Goal: Complete application form

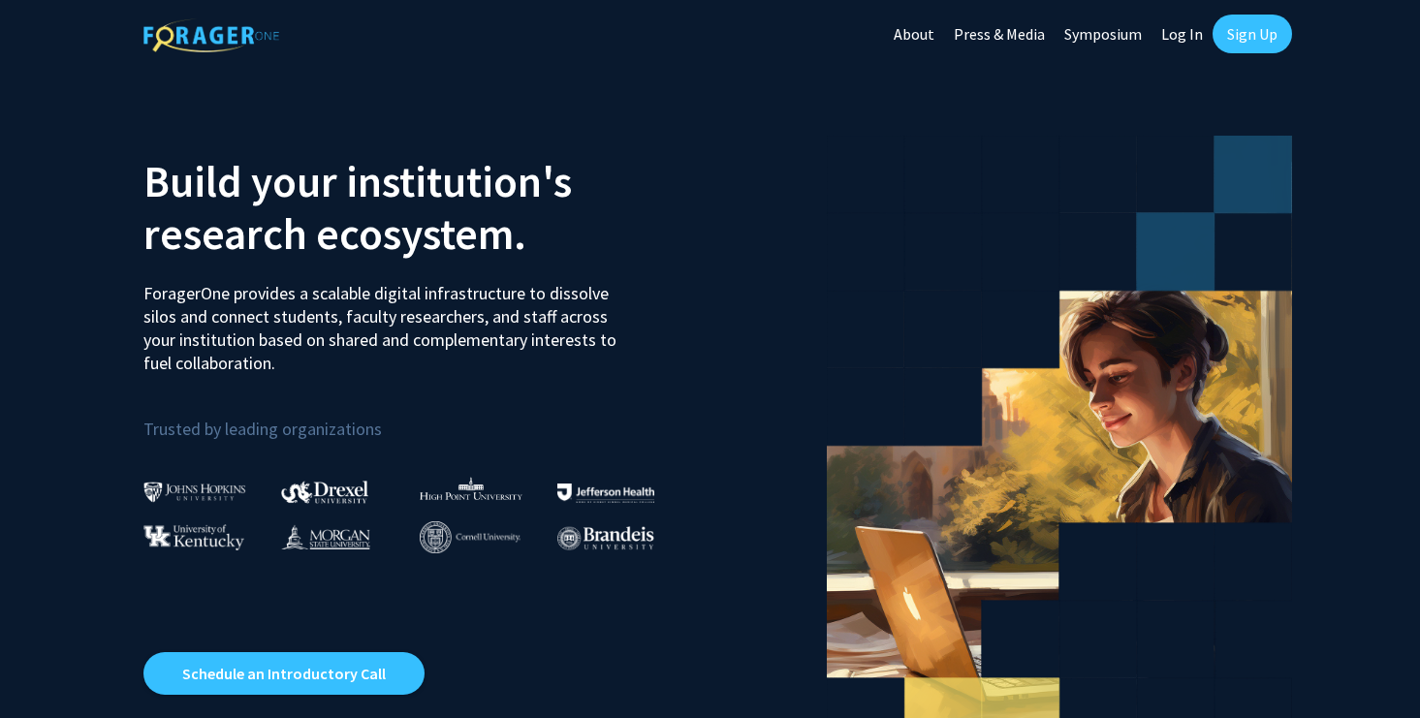
click at [1164, 31] on link "Log In" at bounding box center [1181, 34] width 61 height 68
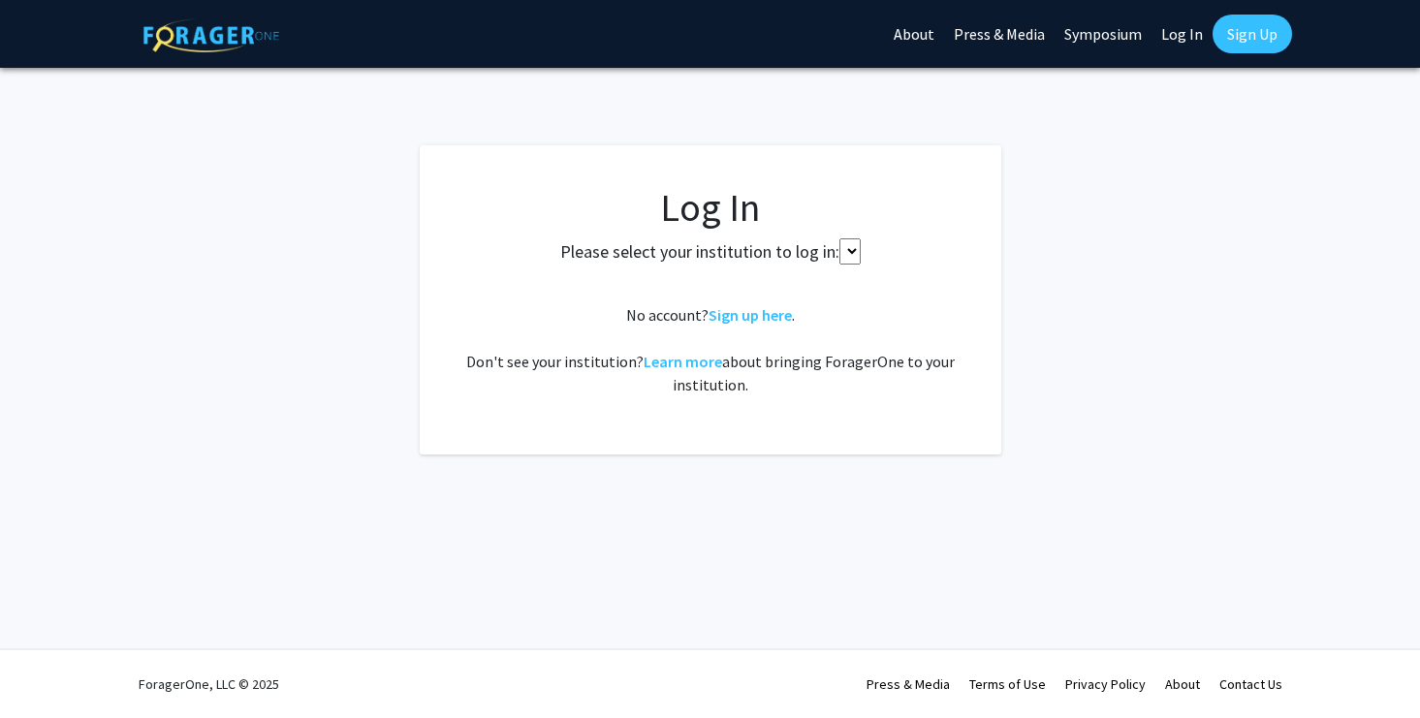
select select
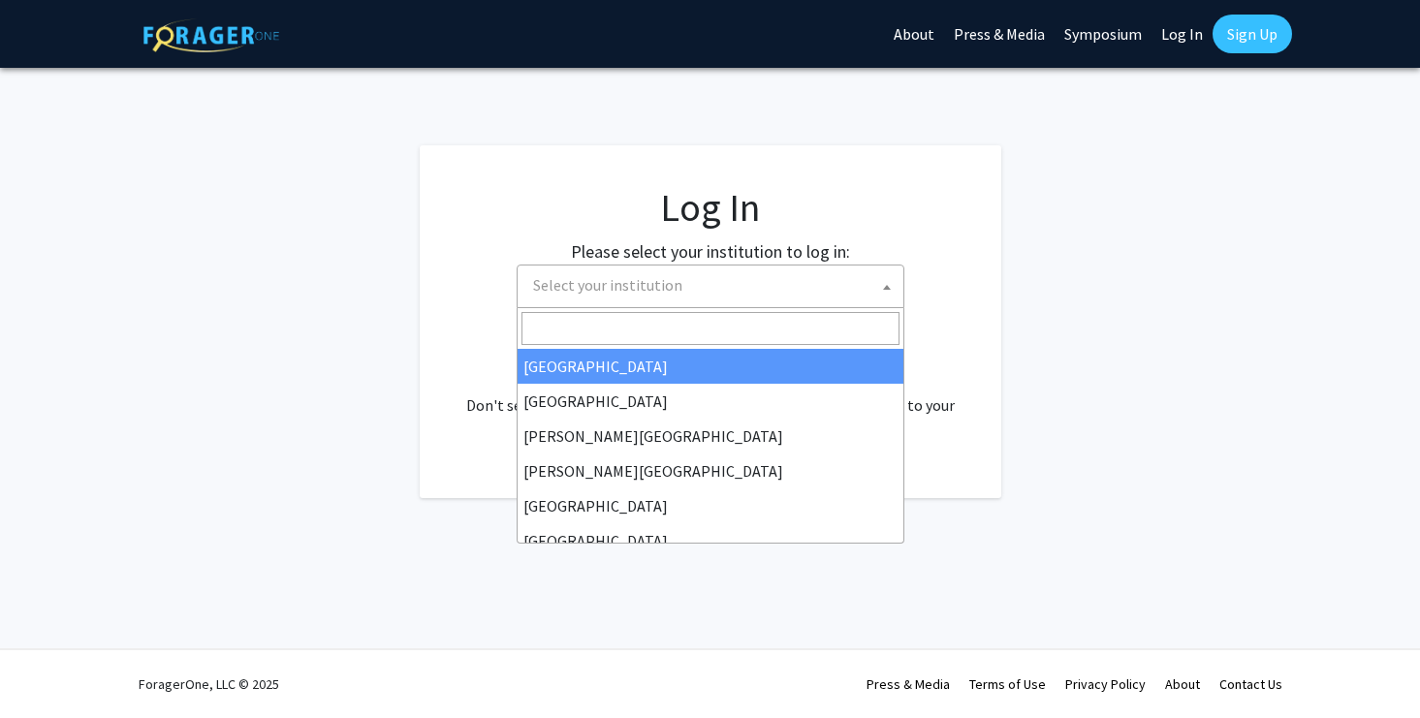
click at [738, 279] on span "Select your institution" at bounding box center [714, 286] width 378 height 40
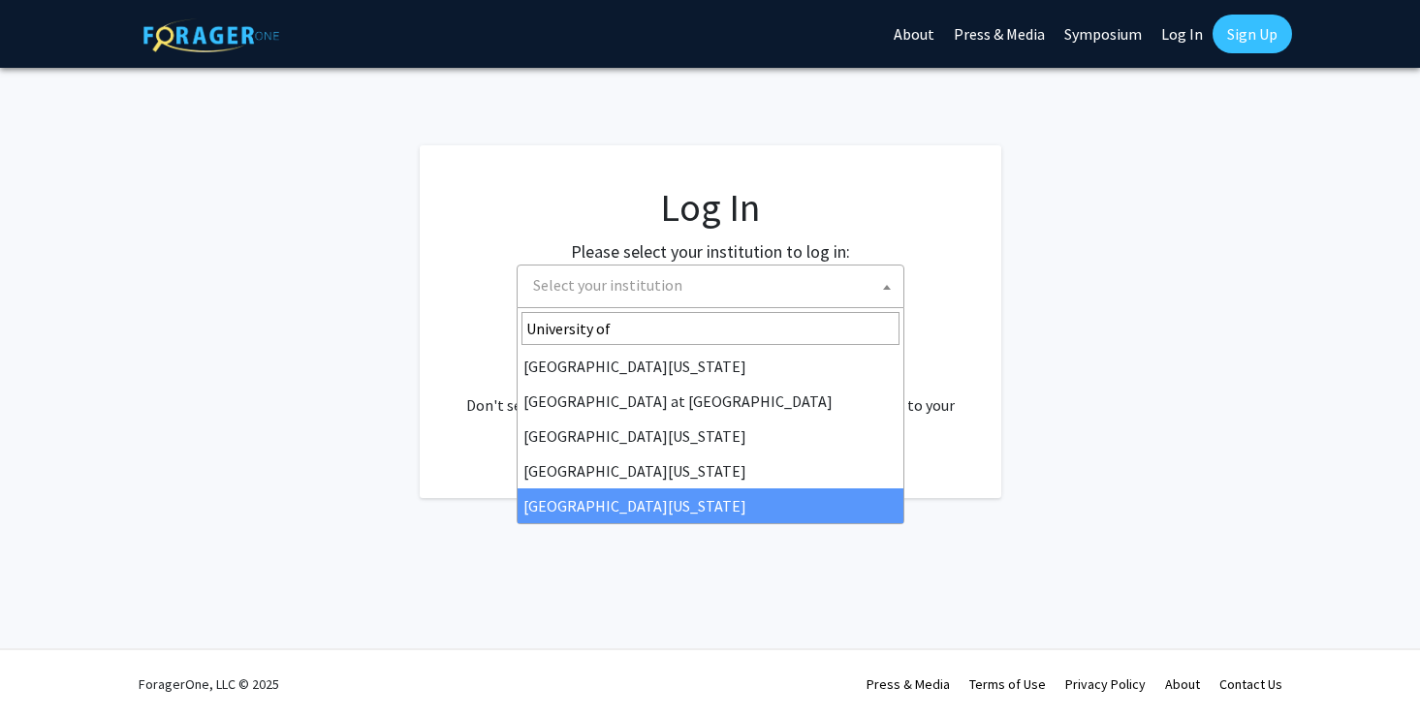
type input "University of"
select select "33"
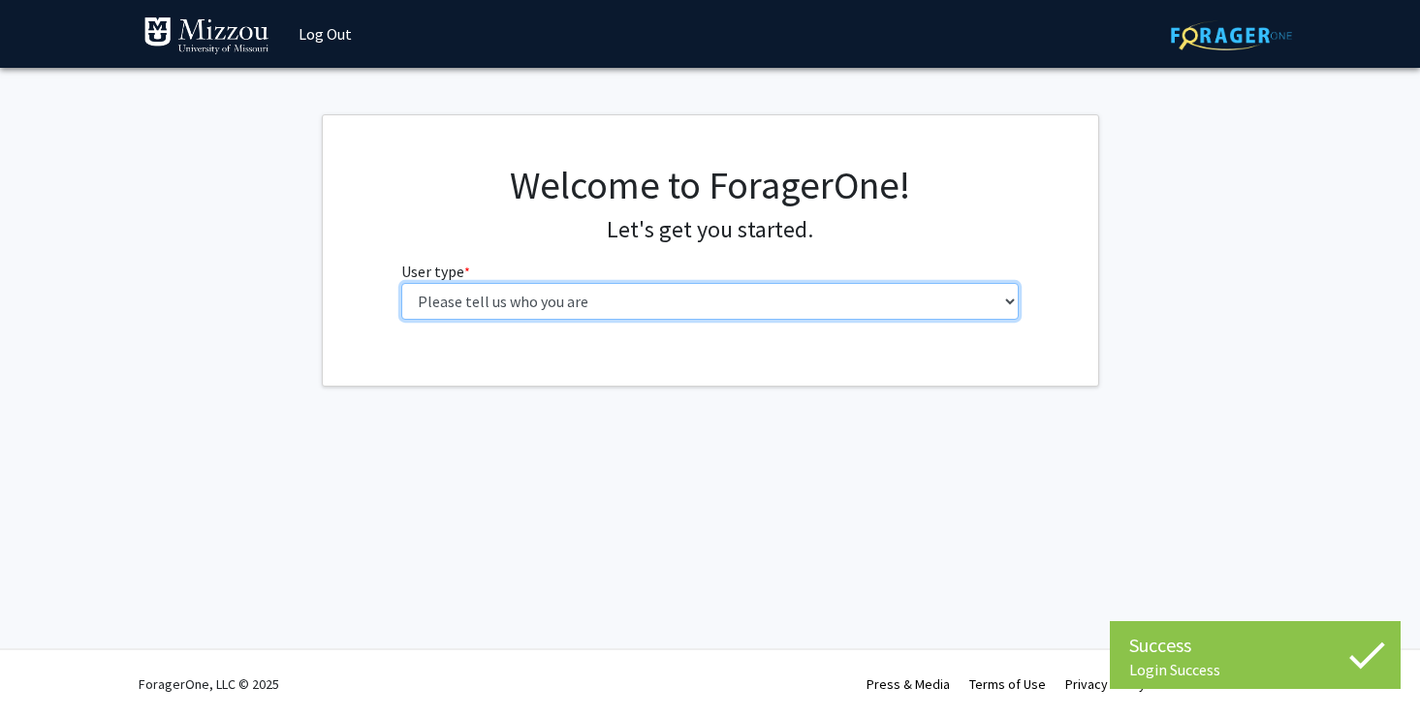
click at [600, 306] on select "Please tell us who you are Undergraduate Student Master's Student Doctoral Cand…" at bounding box center [709, 301] width 617 height 37
select select "1: undergrad"
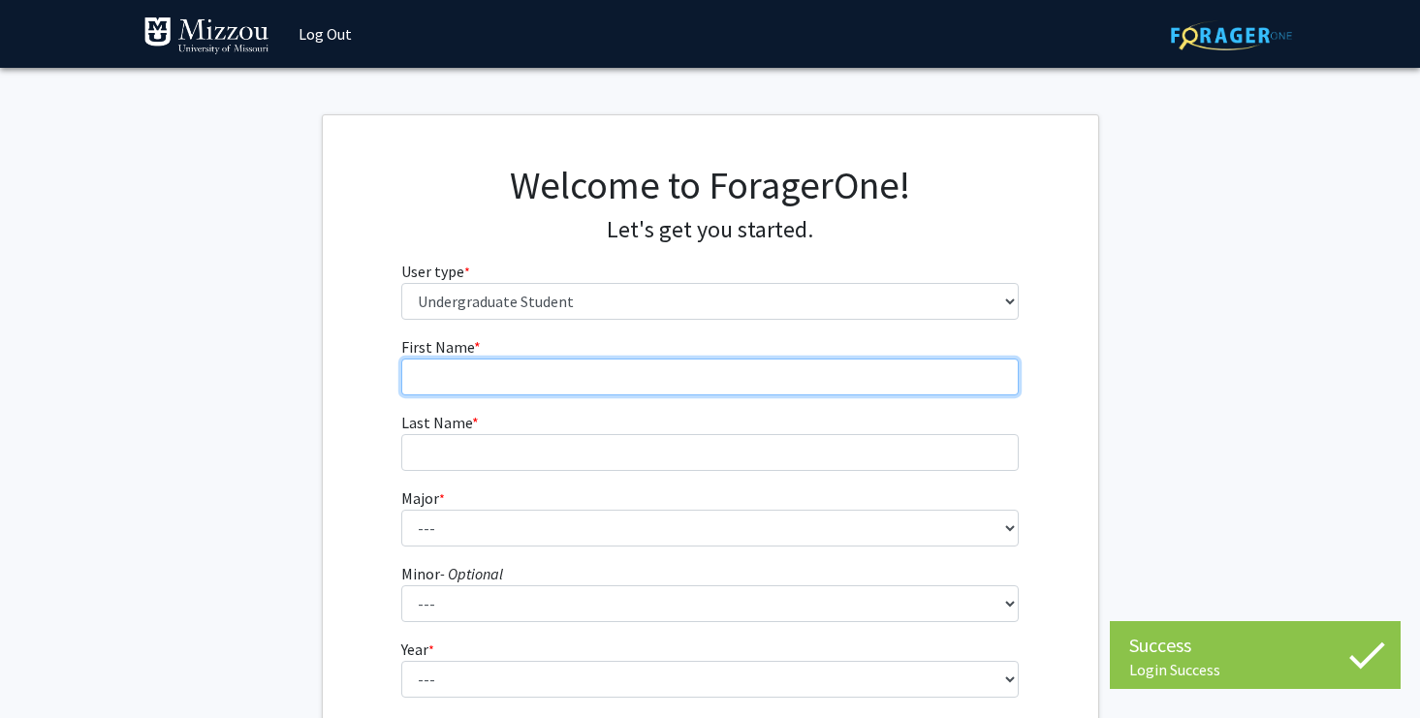
click at [602, 375] on input "First Name * required" at bounding box center [709, 377] width 617 height 37
type input "[PERSON_NAME]"
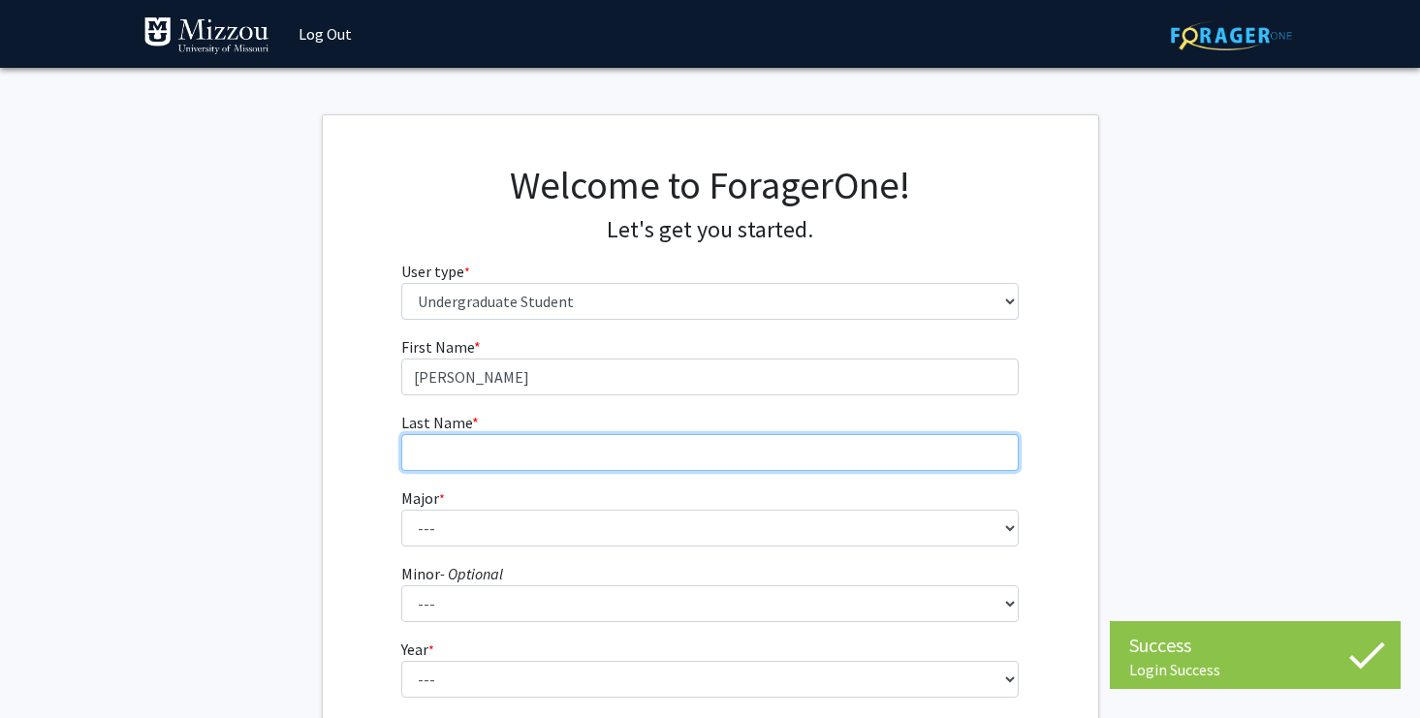
type input "[PERSON_NAME]"
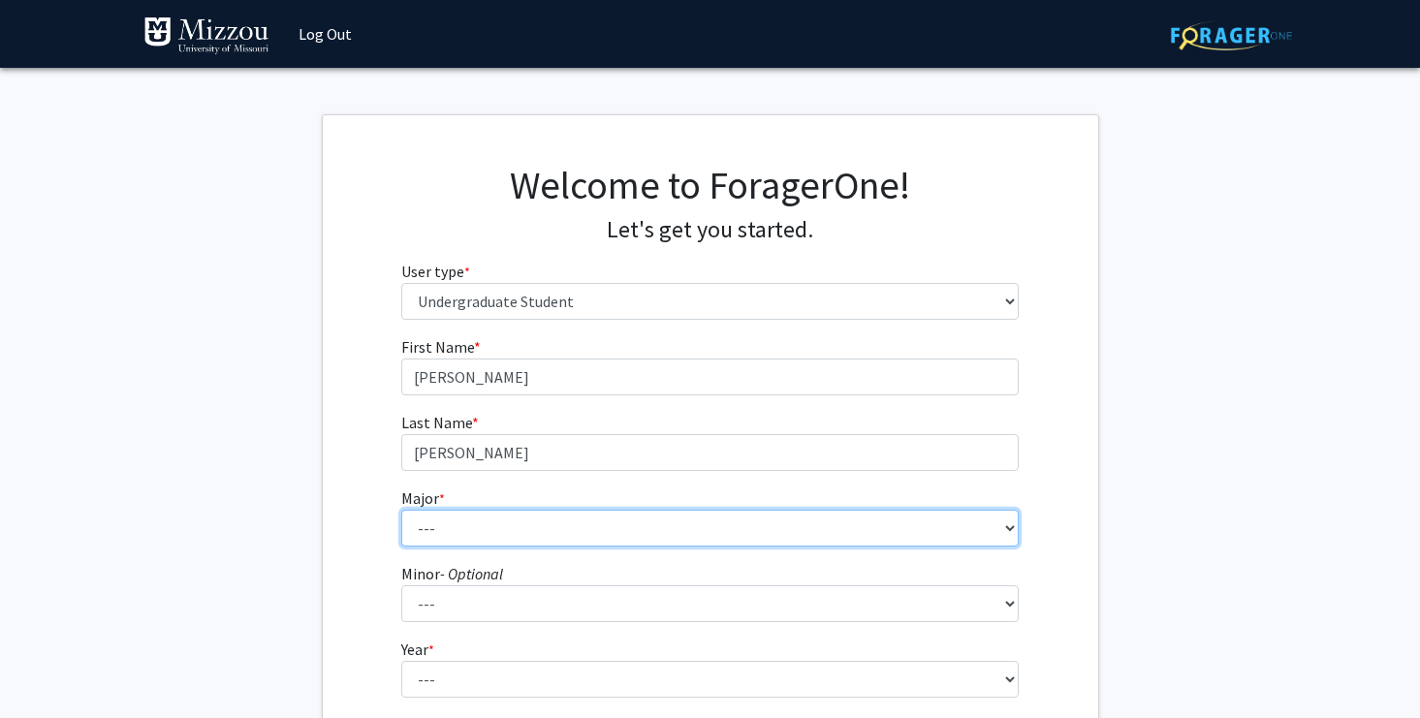
click at [540, 529] on select "--- Agribusiness Management Agricultural Education Agricultural Education: Comm…" at bounding box center [709, 528] width 617 height 37
select select "134: 2627"
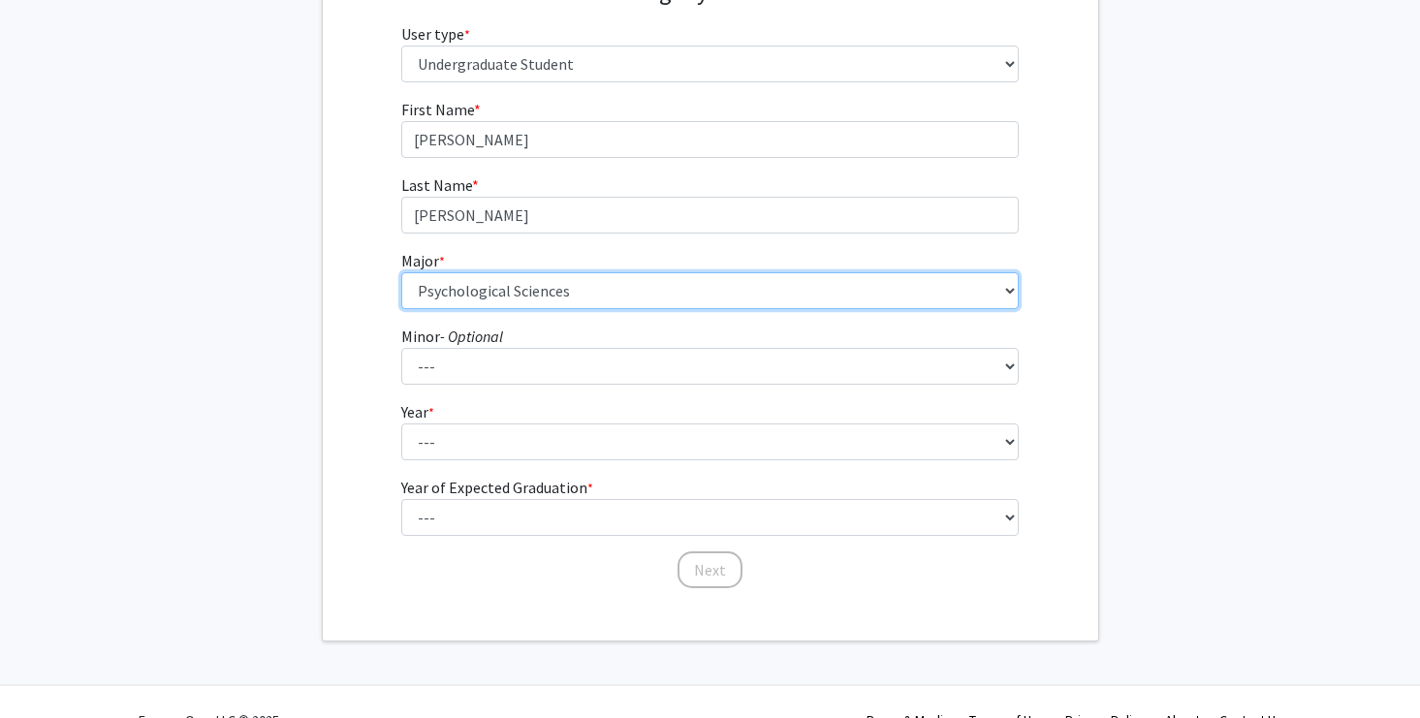
scroll to position [243, 0]
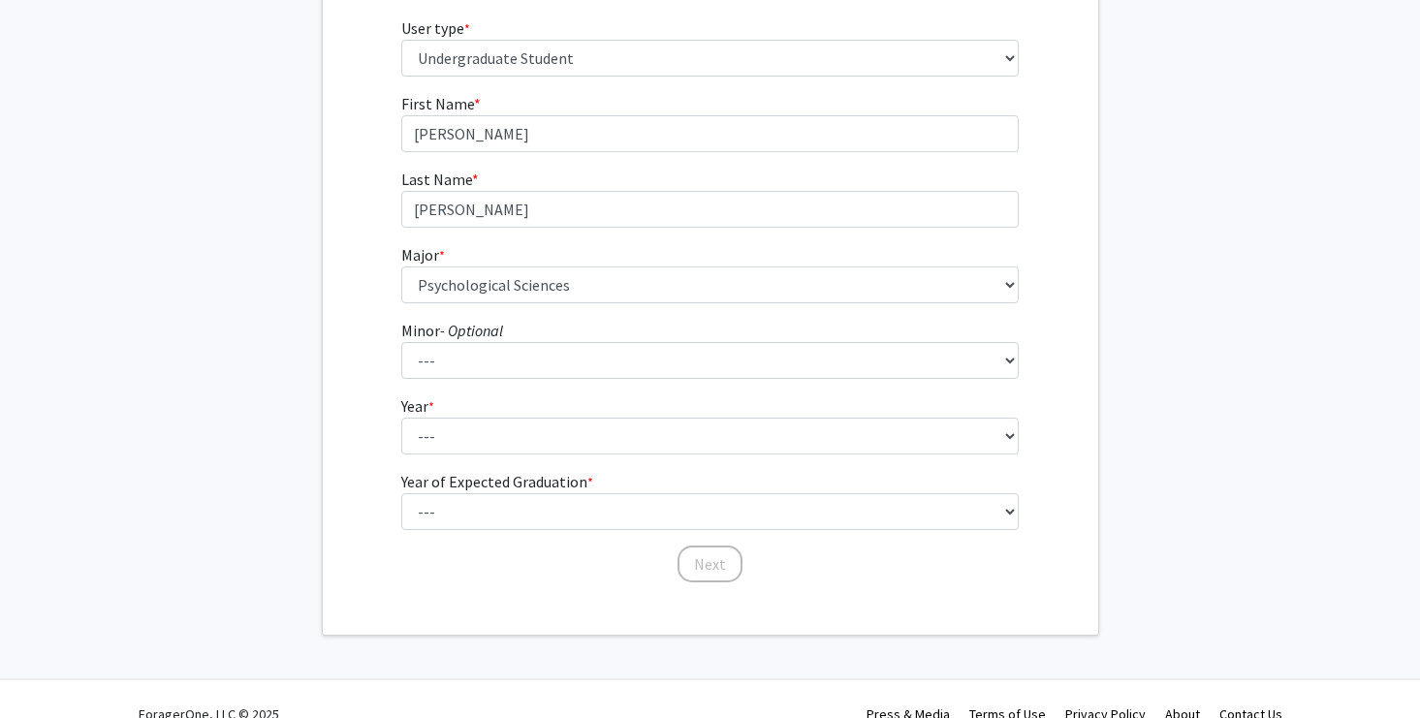
click at [503, 340] on label "Minor - Optional" at bounding box center [452, 330] width 102 height 23
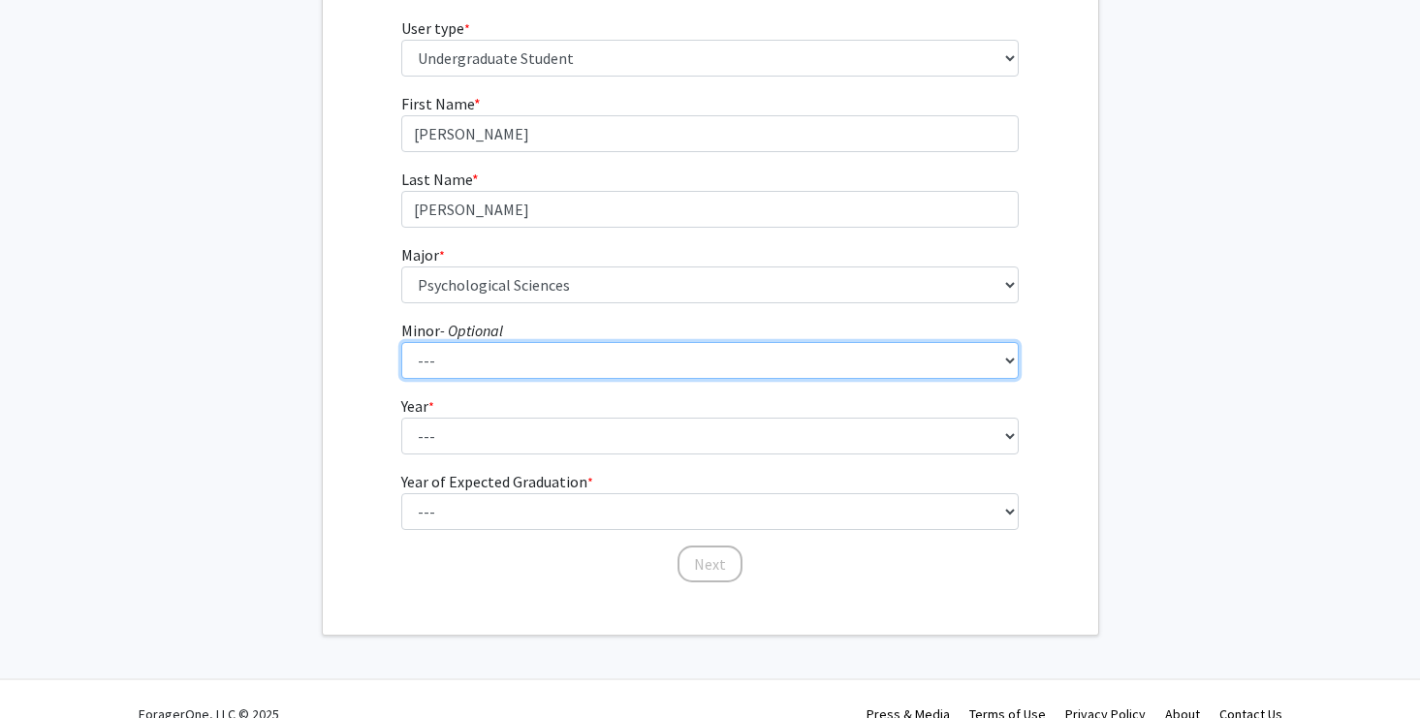
click at [503, 342] on select "--- Accountancy Aerospace Engineering Aerospace Studies Agribusiness Management…" at bounding box center [709, 360] width 617 height 37
click at [504, 359] on select "--- Accountancy Aerospace Engineering Aerospace Studies Agribusiness Management…" at bounding box center [709, 360] width 617 height 37
click at [563, 354] on select "--- Accountancy Aerospace Engineering Aerospace Studies Agribusiness Management…" at bounding box center [709, 360] width 617 height 37
select select "0: null"
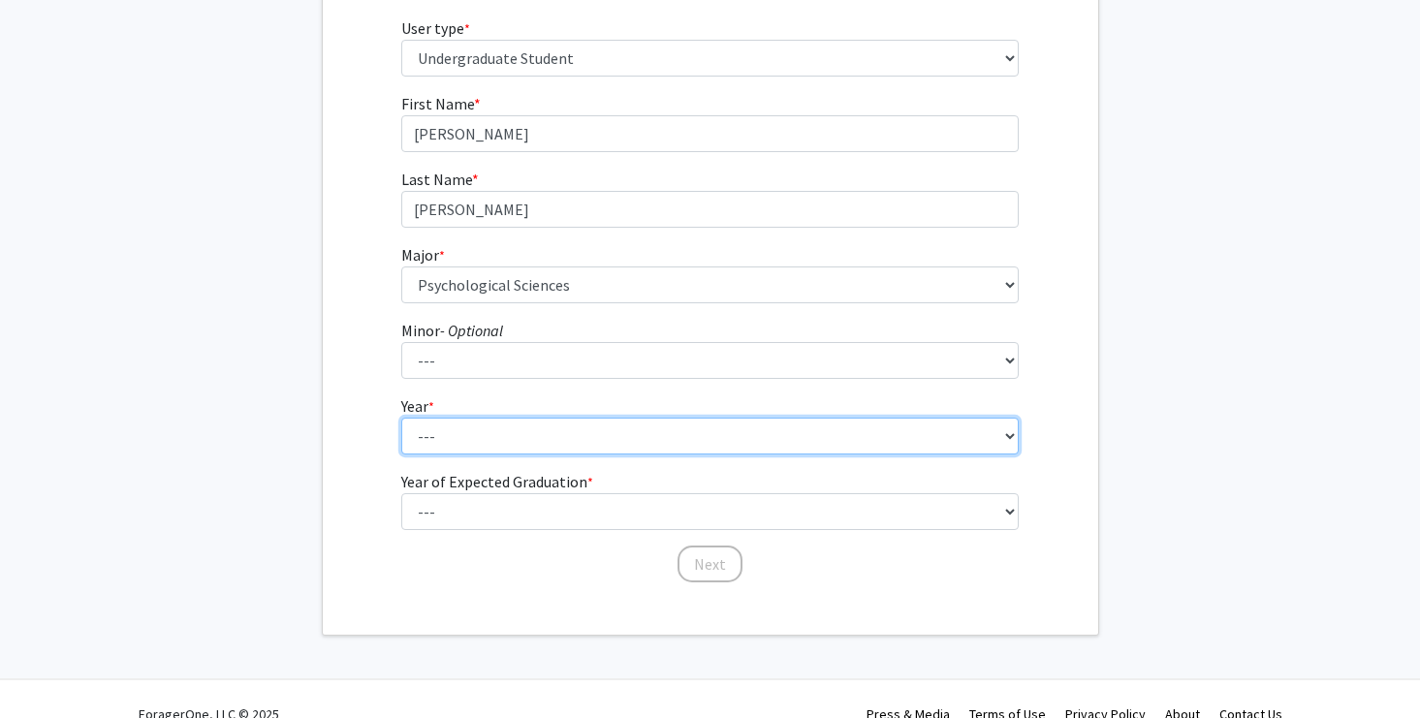
click at [500, 437] on select "--- First-year Sophomore Junior Senior Postbaccalaureate Certificate" at bounding box center [709, 436] width 617 height 37
select select "3: junior"
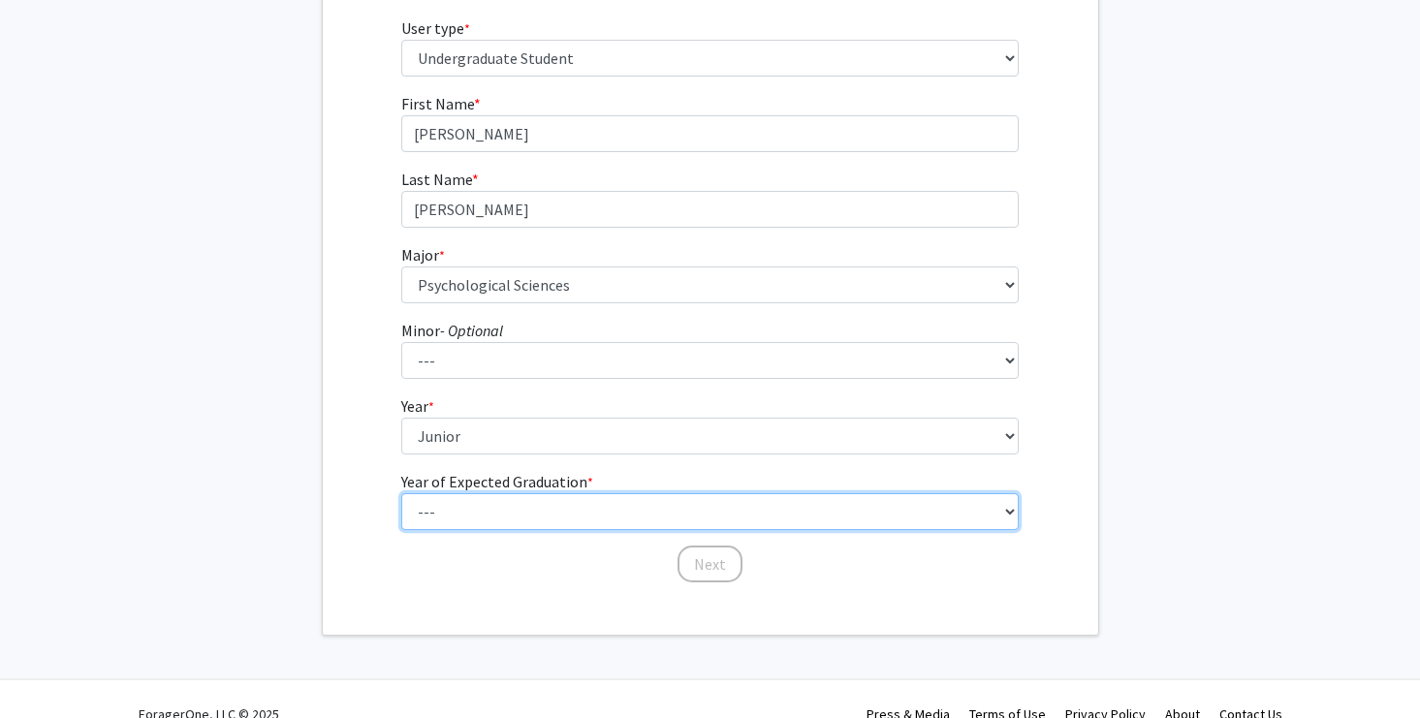
click at [475, 506] on select "--- 2025 2026 2027 2028 2029 2030 2031 2032 2033 2034" at bounding box center [709, 511] width 617 height 37
select select "2: 2026"
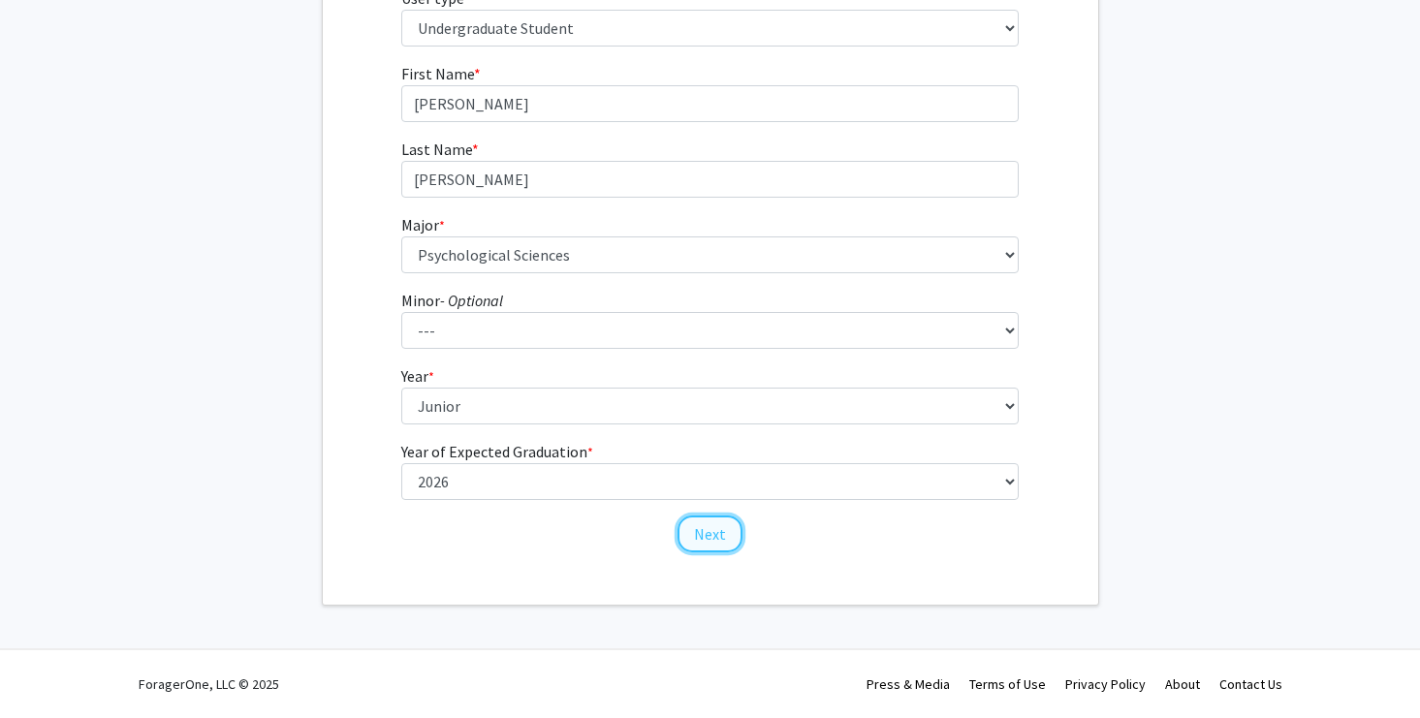
click at [724, 520] on button "Next" at bounding box center [710, 534] width 65 height 37
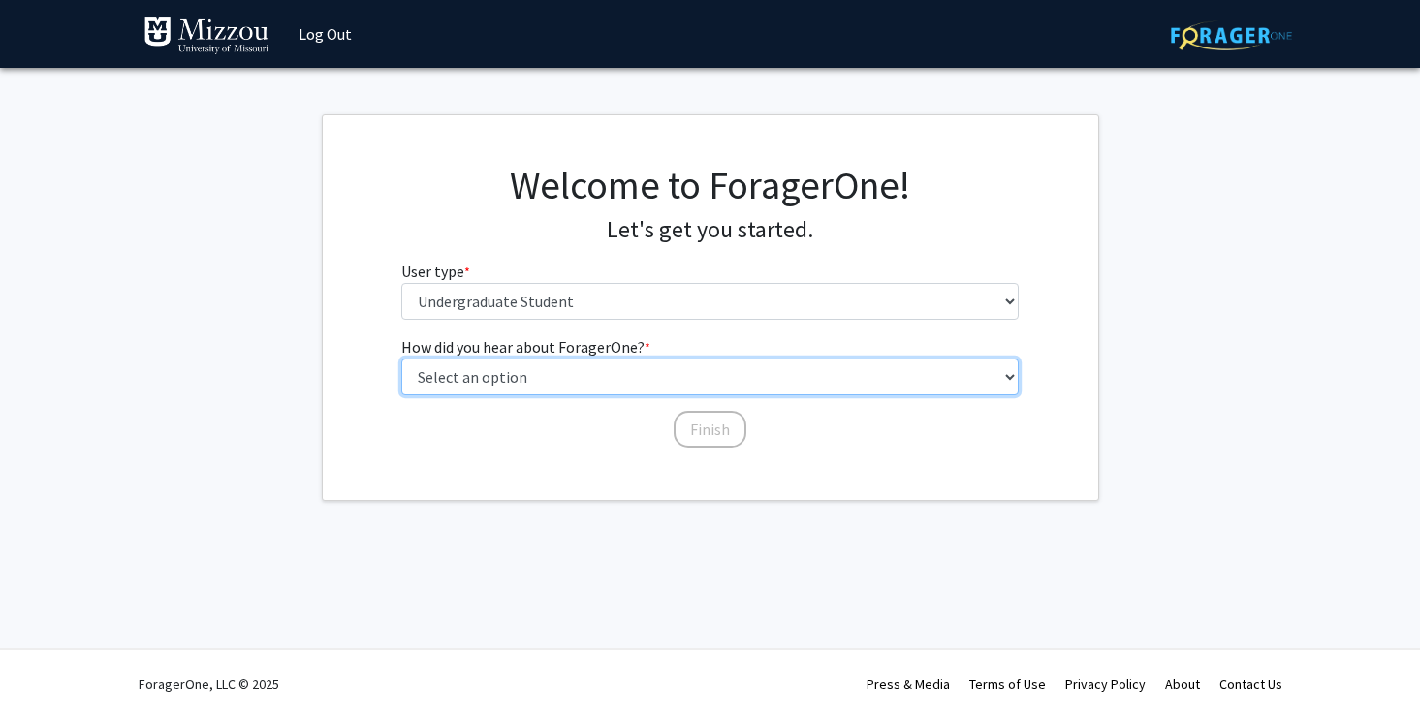
click at [607, 372] on select "Select an option Peer/student recommendation Faculty/staff recommendation Unive…" at bounding box center [709, 377] width 617 height 37
select select "3: university_website"
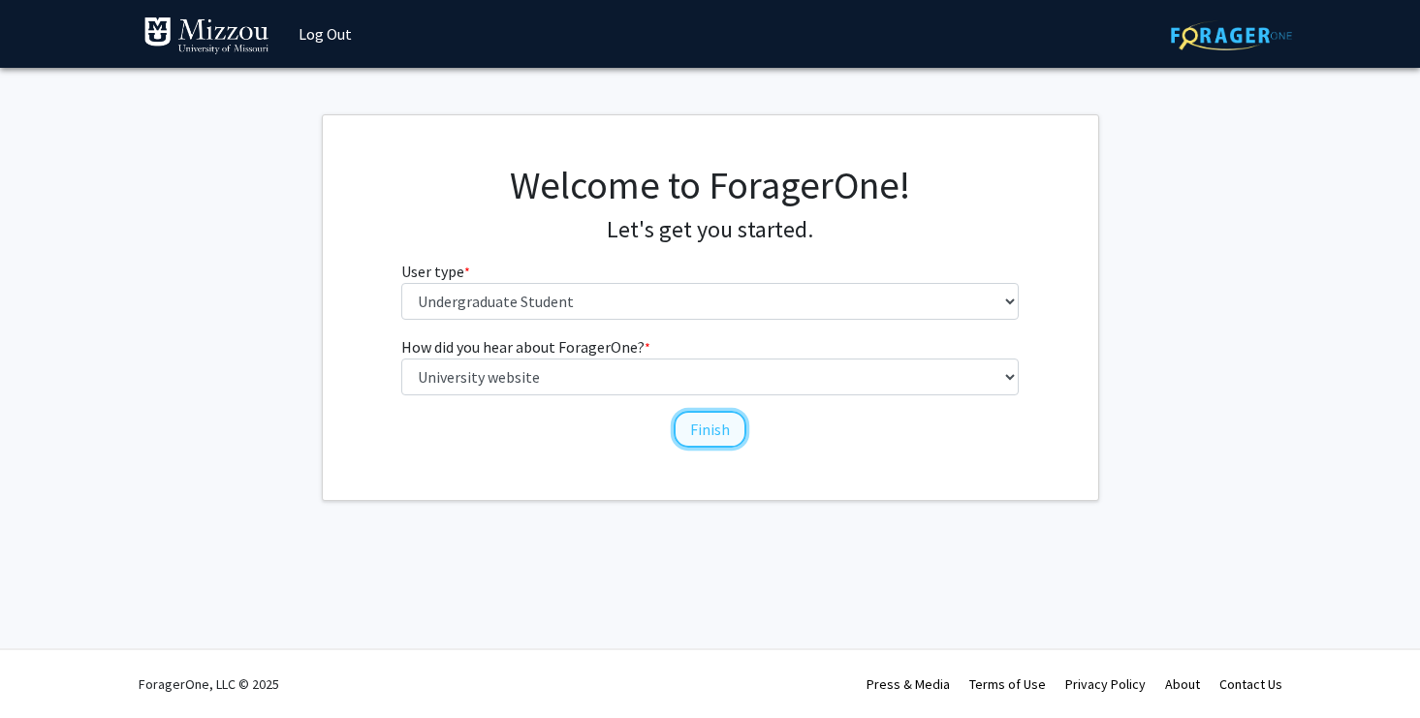
click at [719, 428] on button "Finish" at bounding box center [710, 429] width 73 height 37
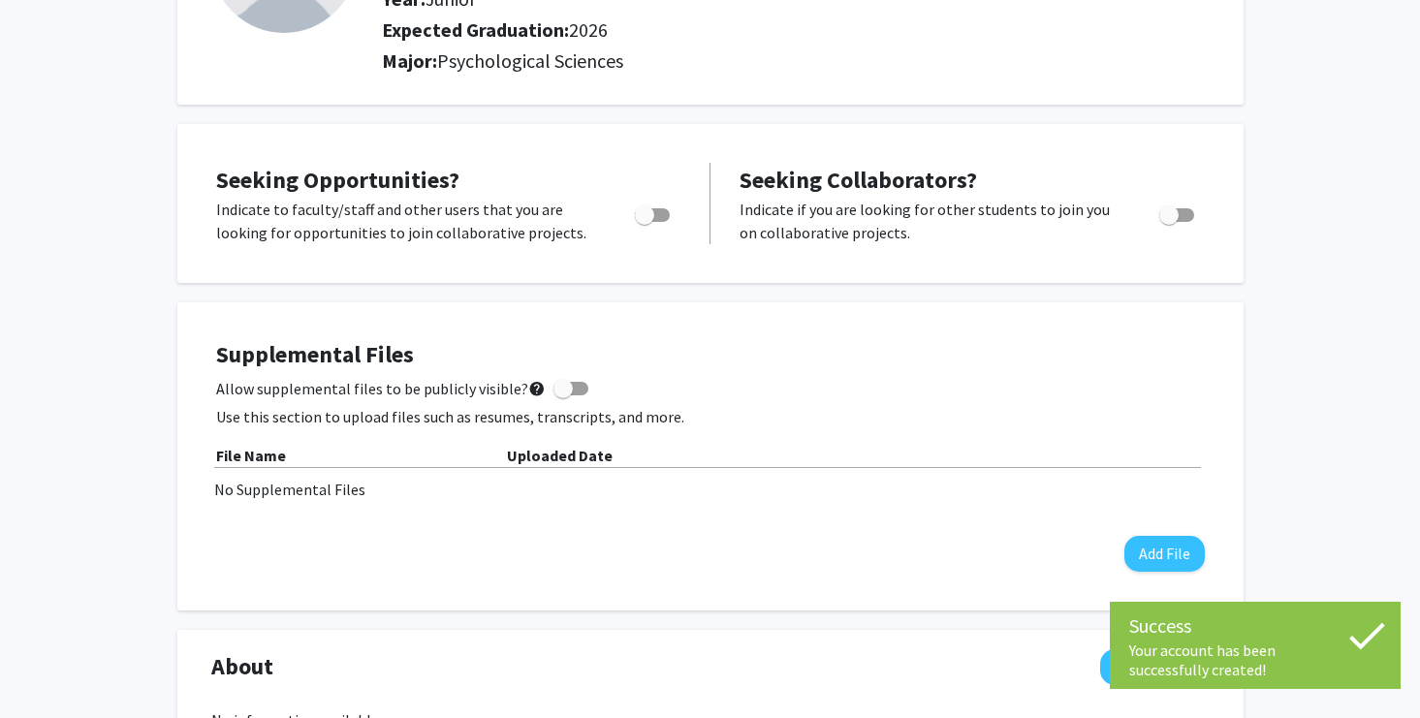
scroll to position [264, 0]
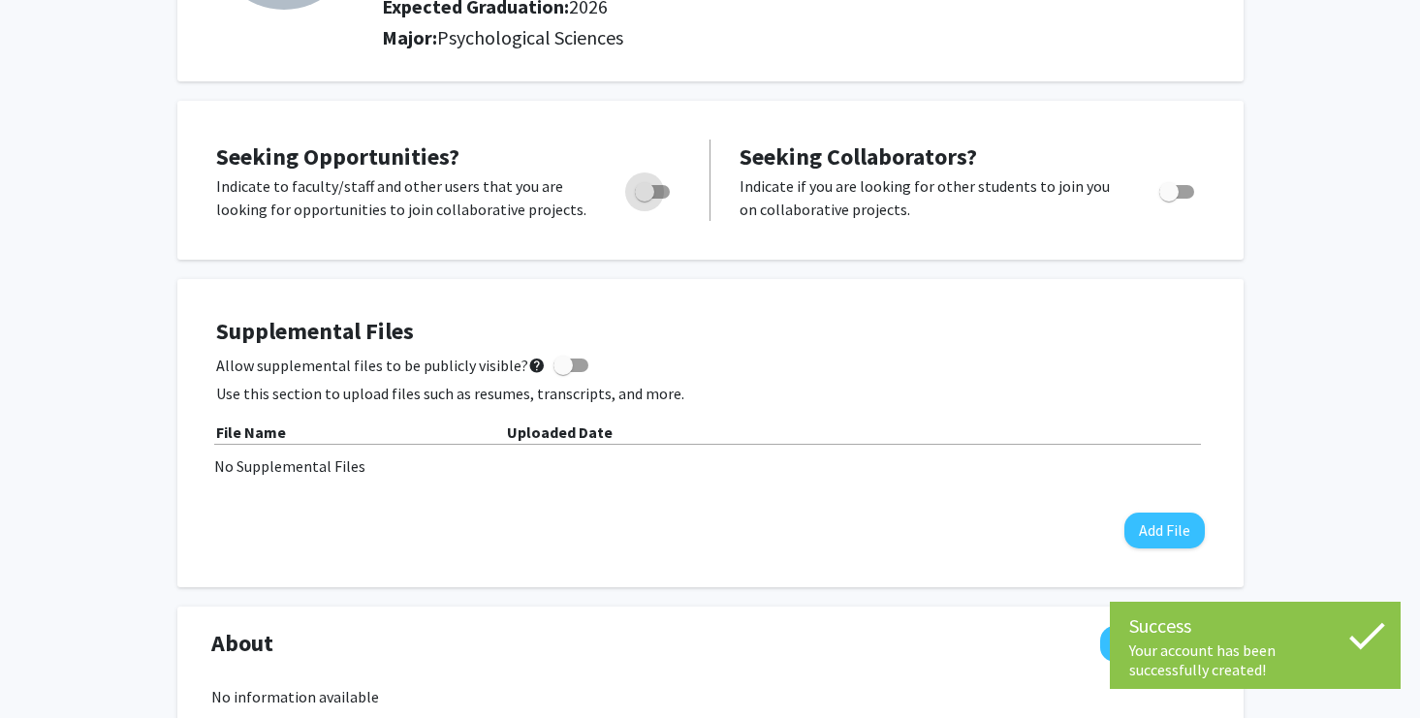
click at [643, 190] on span "Toggle" at bounding box center [644, 191] width 19 height 19
click at [644, 199] on input "Are you actively seeking opportunities?" at bounding box center [644, 199] width 1 height 1
checkbox input "true"
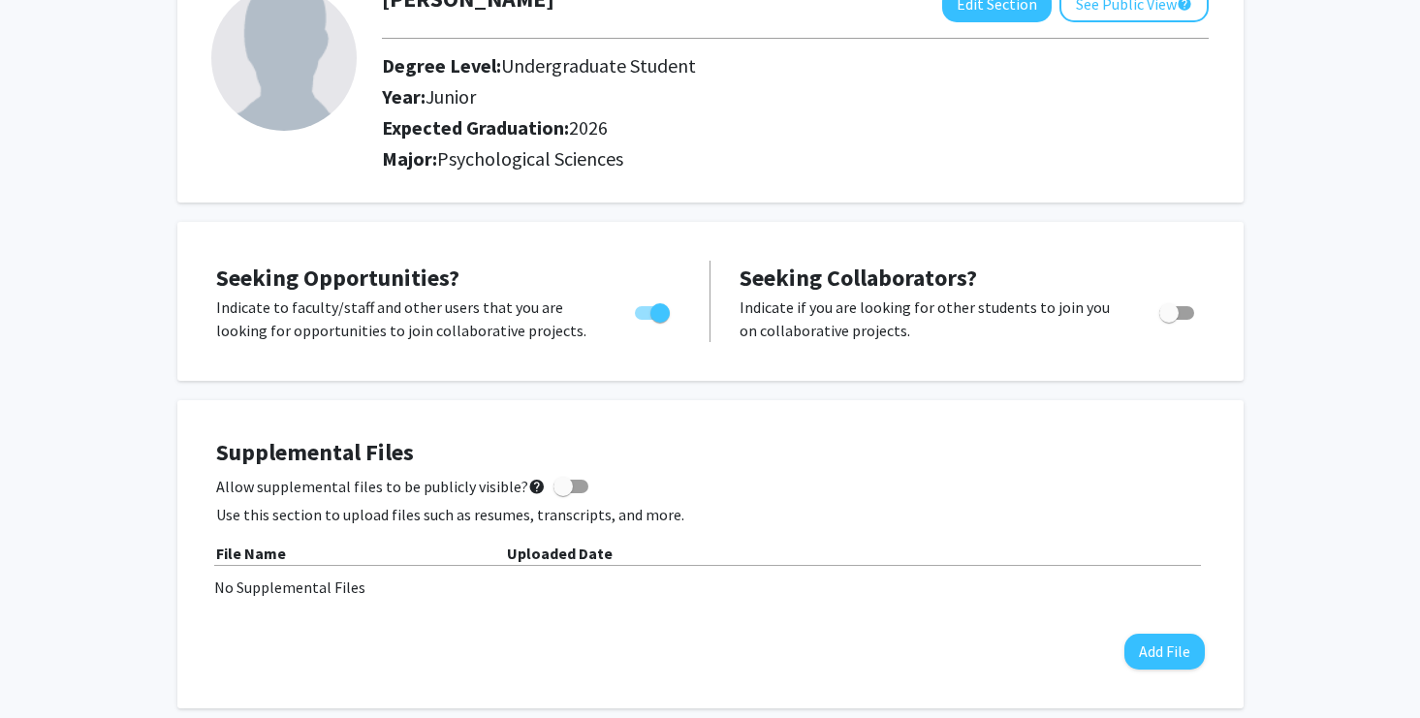
scroll to position [0, 0]
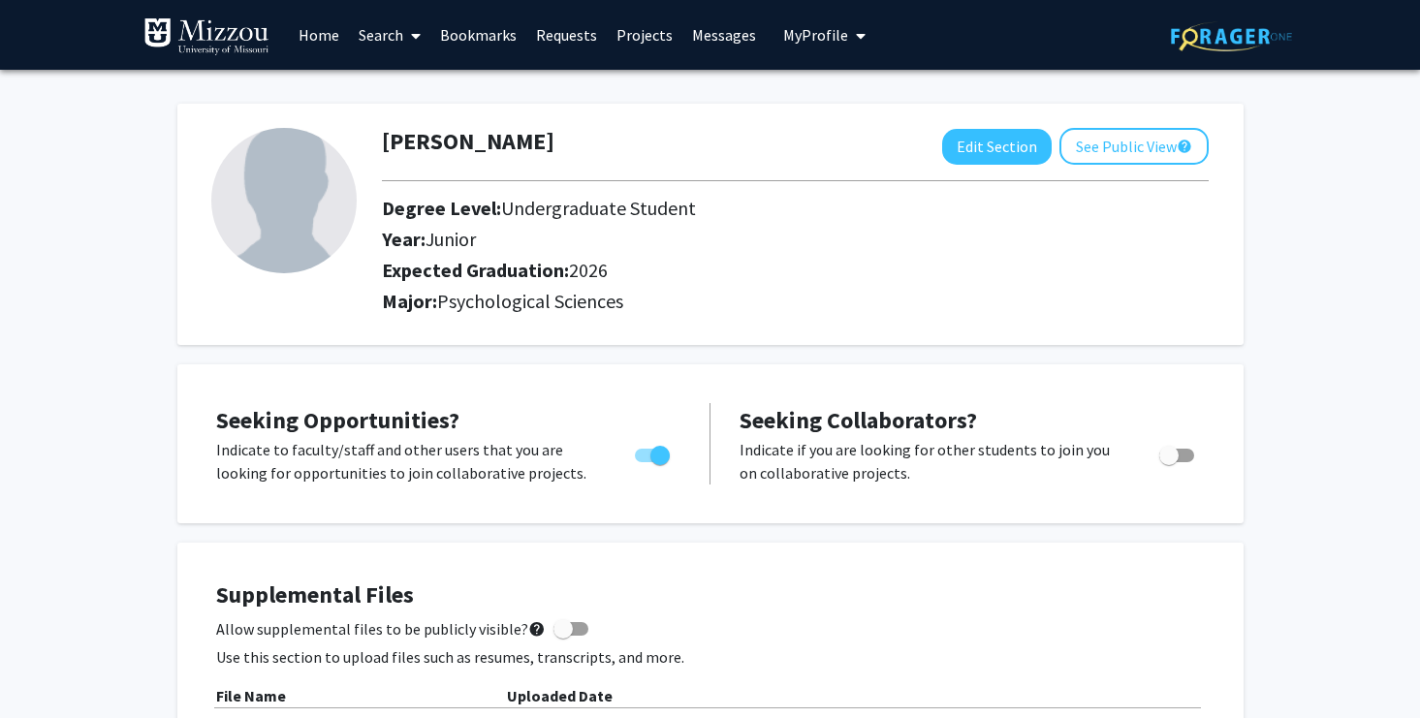
click at [400, 28] on link "Search" at bounding box center [389, 35] width 81 height 68
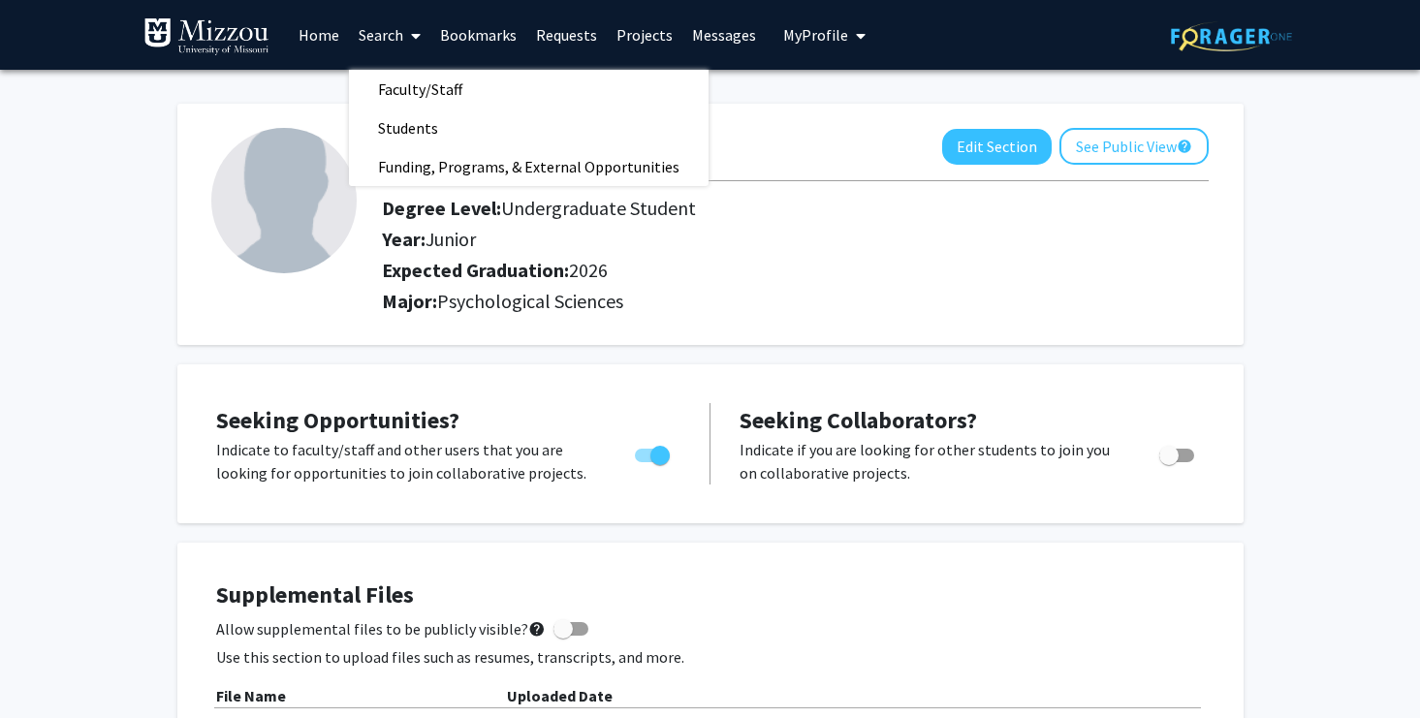
click at [468, 34] on link "Bookmarks" at bounding box center [478, 35] width 96 height 68
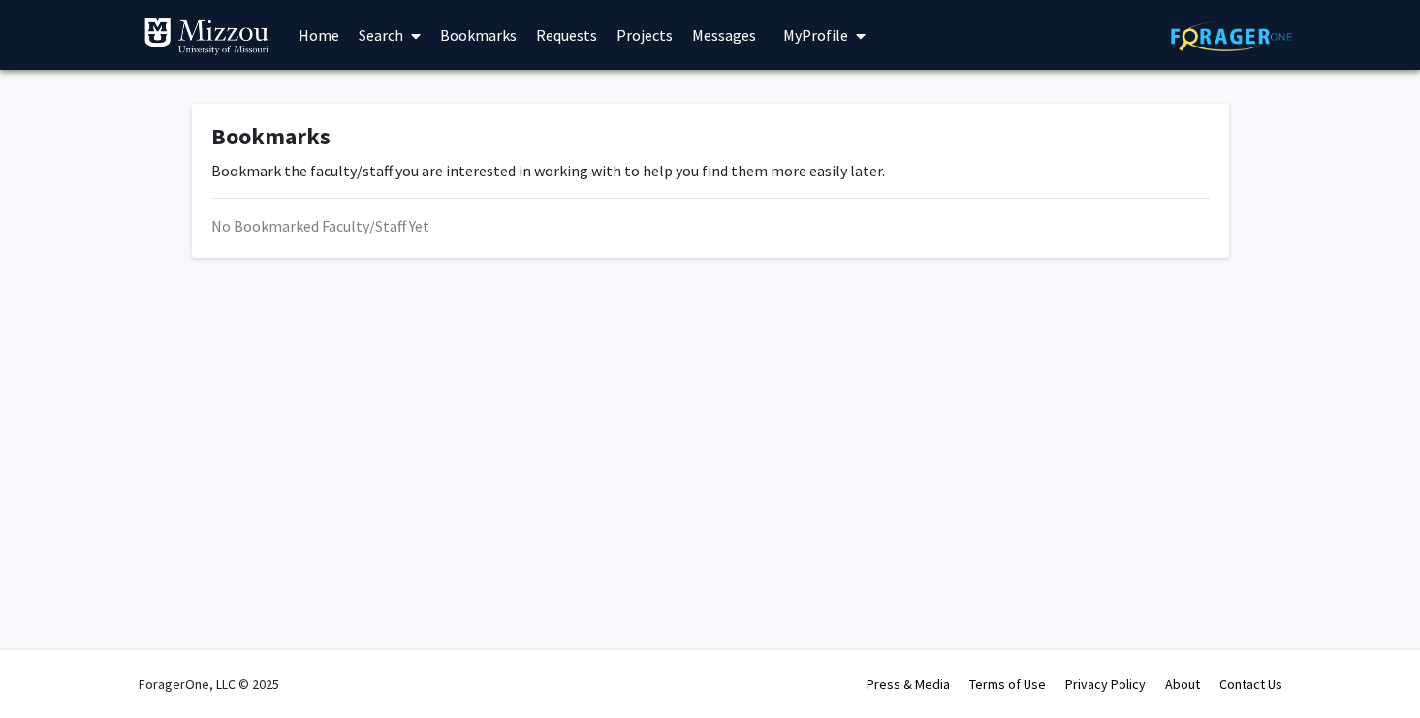
click at [561, 40] on link "Requests" at bounding box center [566, 35] width 80 height 68
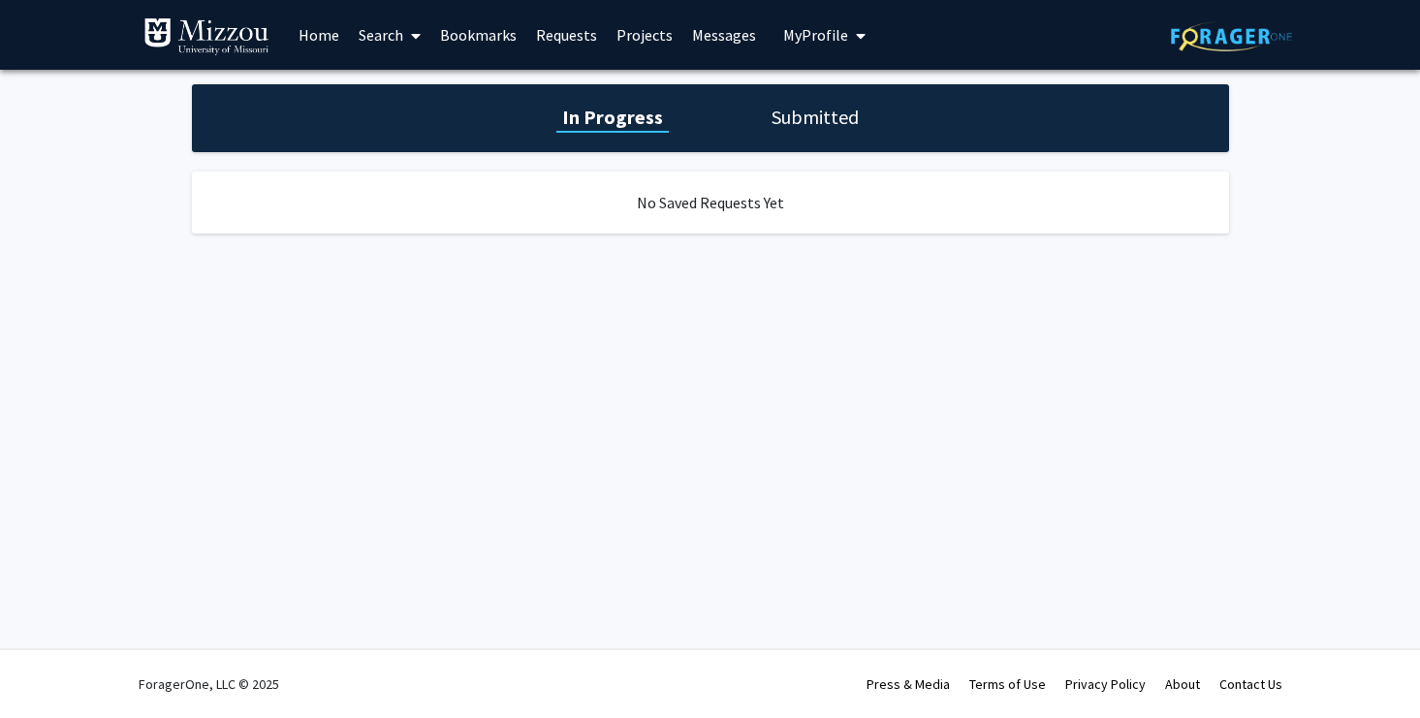
click at [639, 31] on link "Projects" at bounding box center [645, 35] width 76 height 68
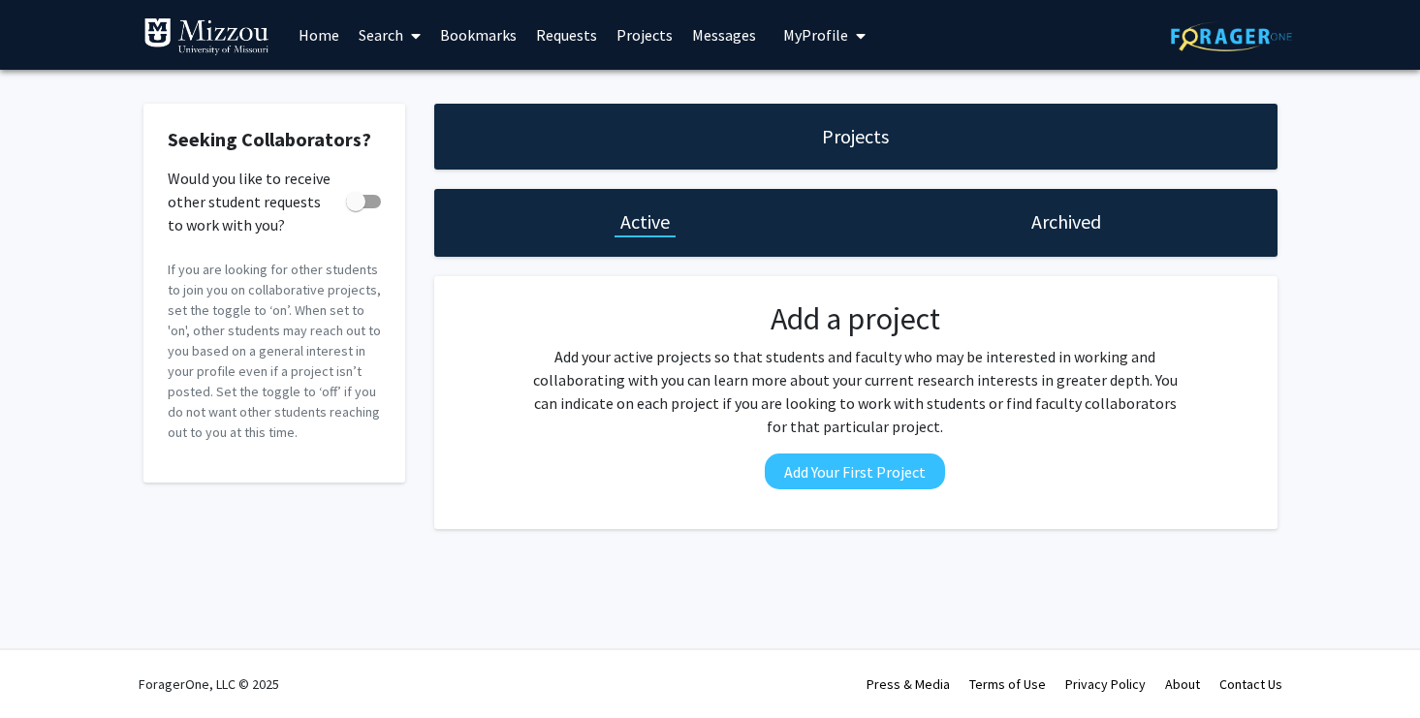
click at [726, 31] on link "Messages" at bounding box center [723, 35] width 83 height 68
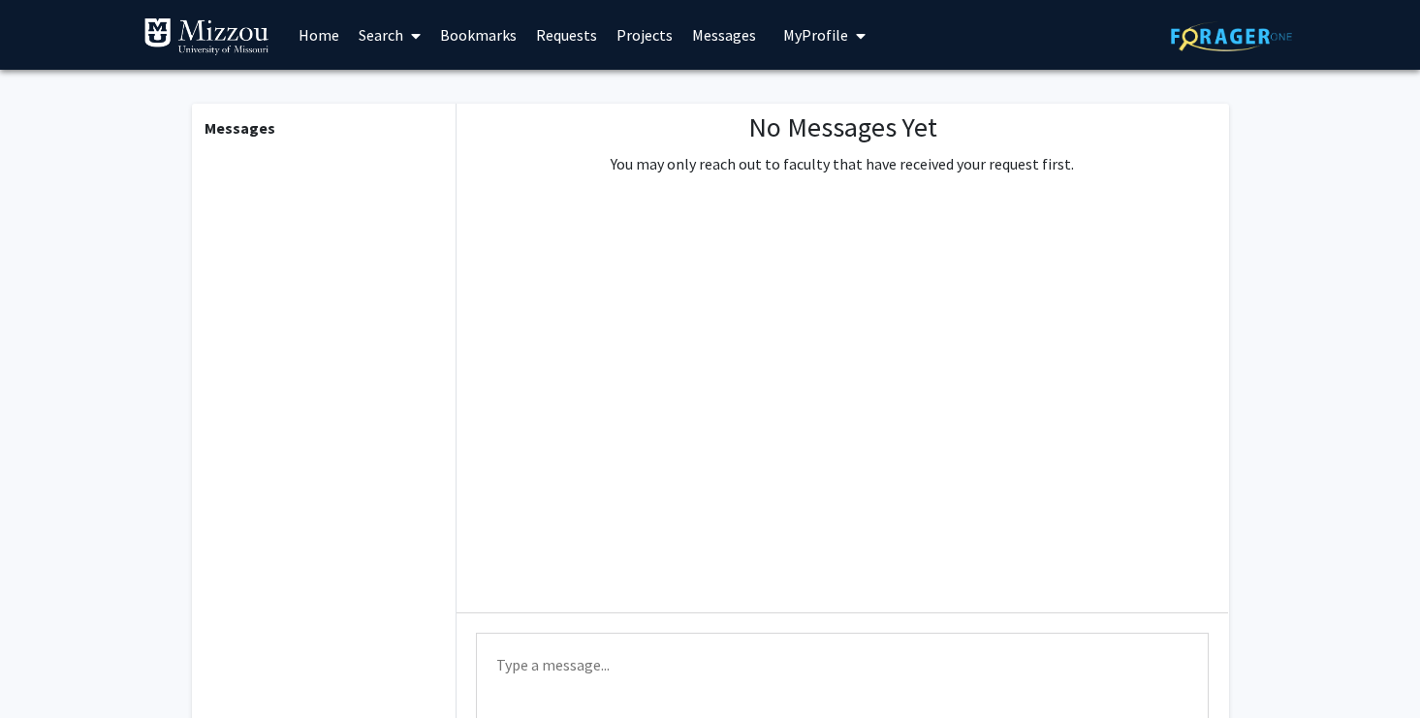
click at [810, 37] on span "My Profile" at bounding box center [815, 34] width 65 height 19
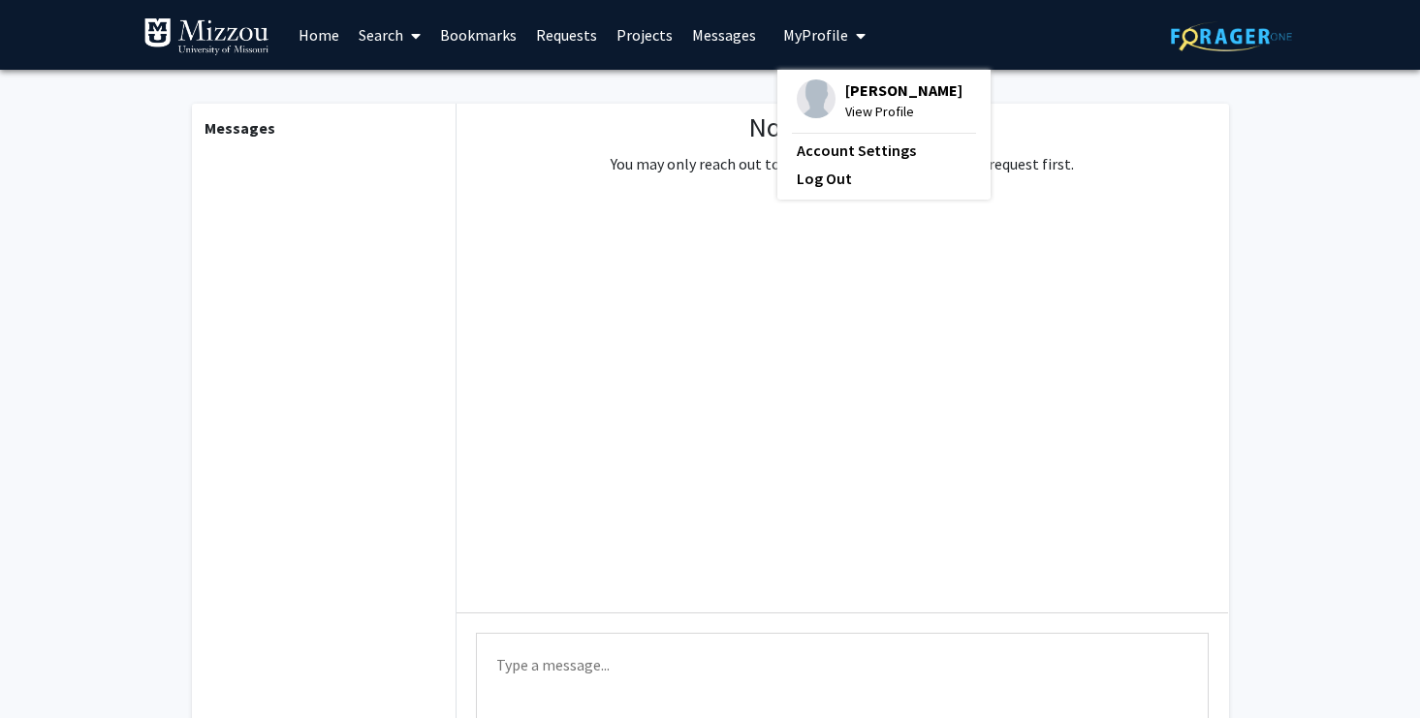
click at [331, 38] on link "Home" at bounding box center [319, 35] width 60 height 68
